Goal: Information Seeking & Learning: Learn about a topic

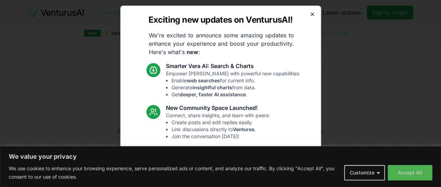
click at [310, 13] on icon "button" at bounding box center [313, 15] width 6 height 6
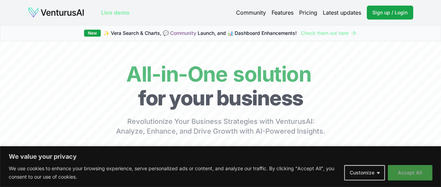
click at [403, 172] on button "Accept All" at bounding box center [410, 172] width 45 height 15
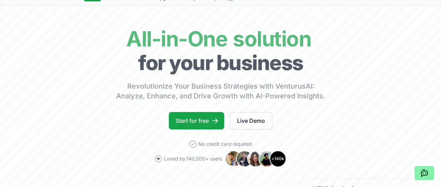
scroll to position [70, 0]
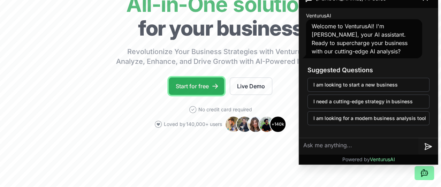
click at [196, 93] on link "Start for free" at bounding box center [196, 85] width 55 height 17
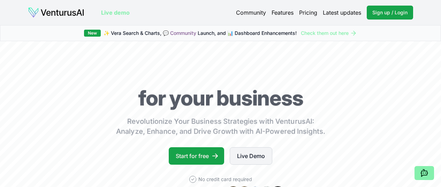
scroll to position [70, 0]
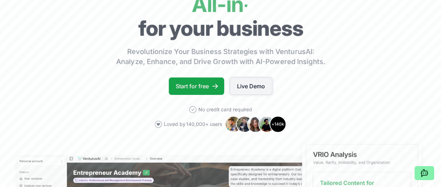
click at [258, 95] on link "Live Demo" at bounding box center [251, 85] width 43 height 17
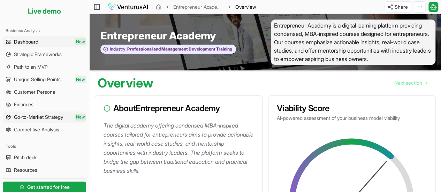
click at [31, 115] on span "Go-to-Market Strategy" at bounding box center [38, 117] width 49 height 7
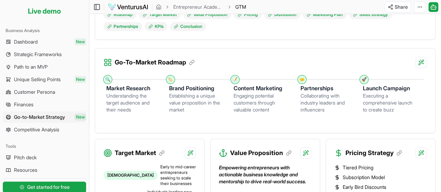
scroll to position [174, 0]
